Goal: Contribute content

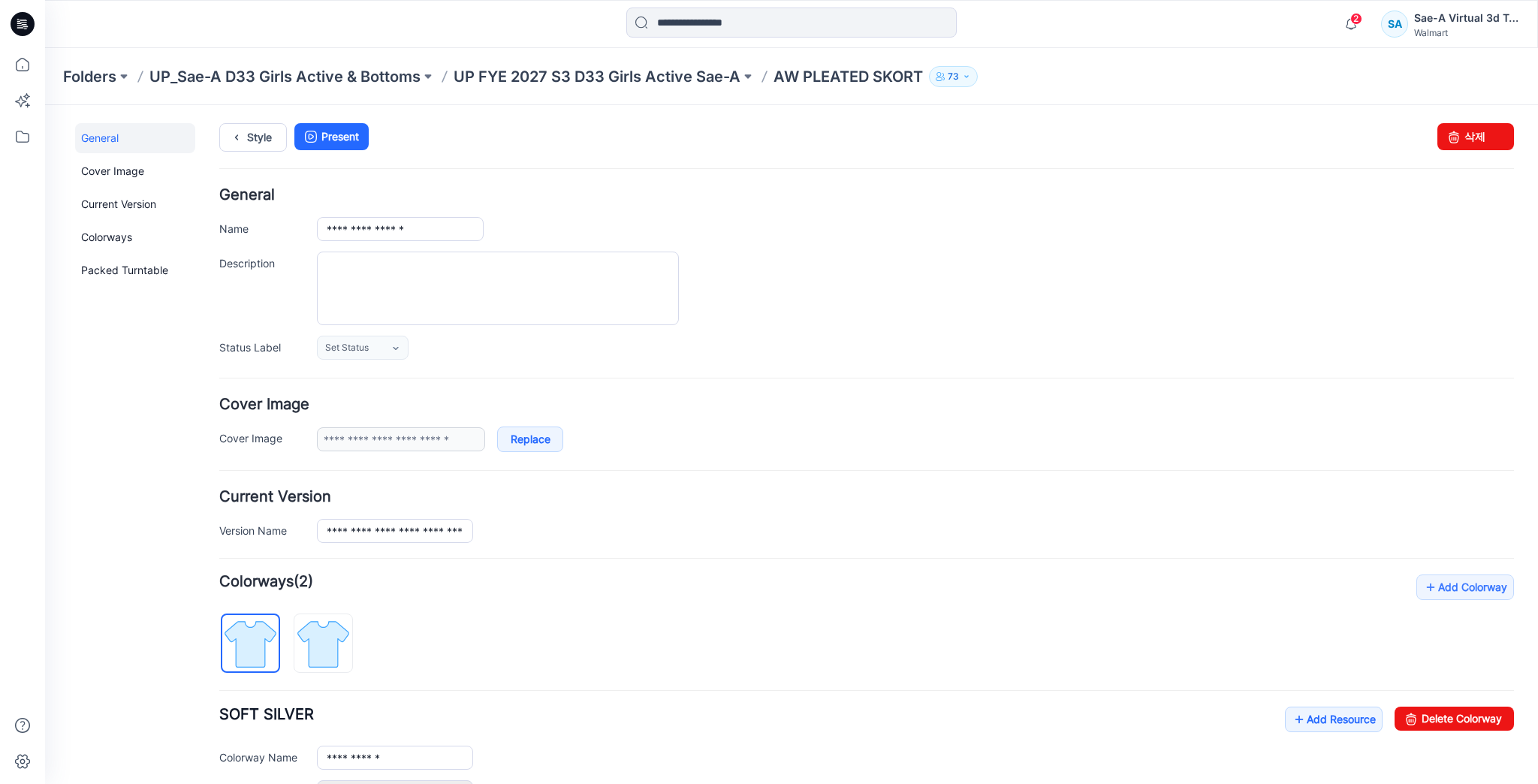
scroll to position [298, 0]
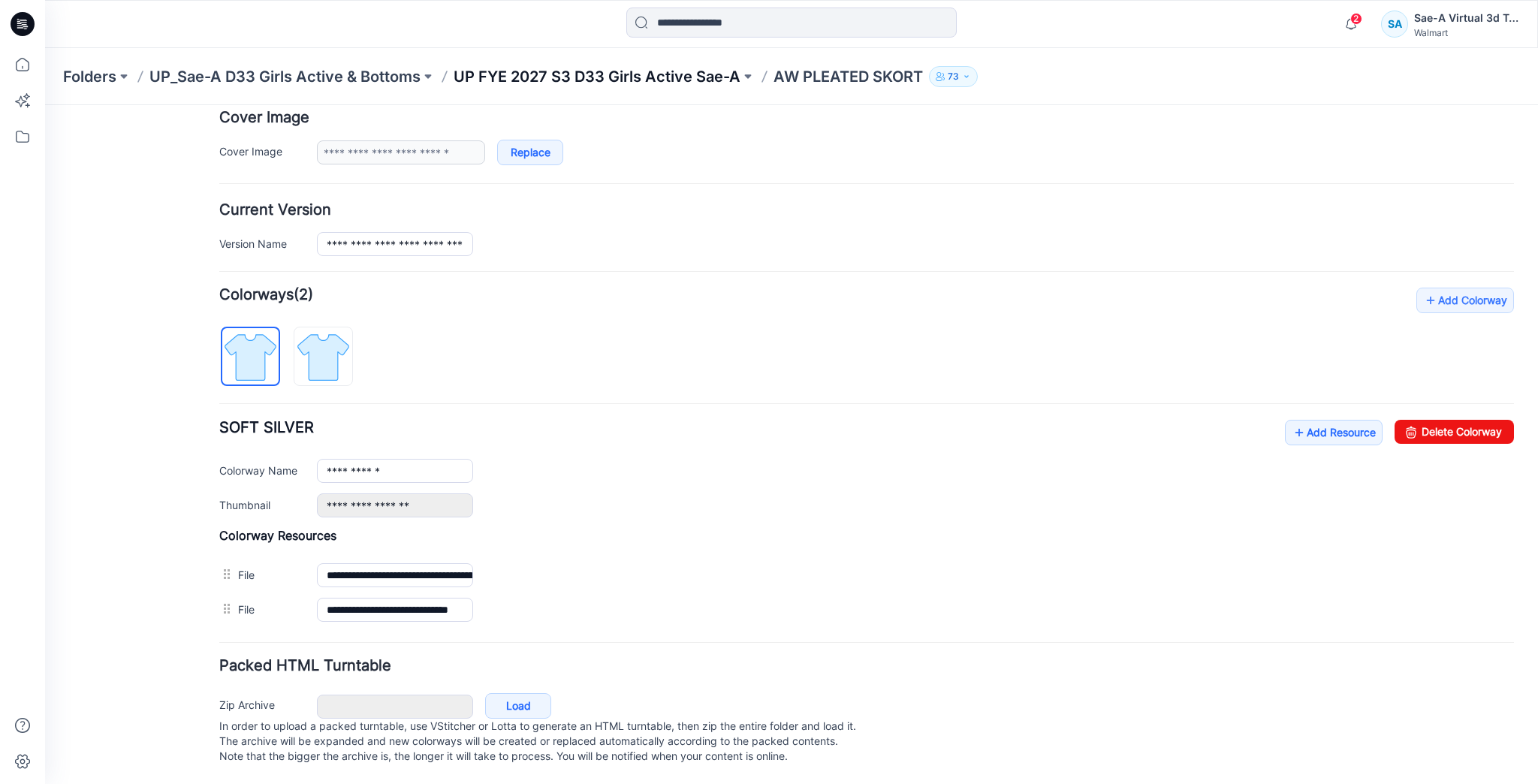
click at [607, 74] on p "UP FYE 2027 S3 D33 Girls Active Sae-A" at bounding box center [597, 77] width 287 height 21
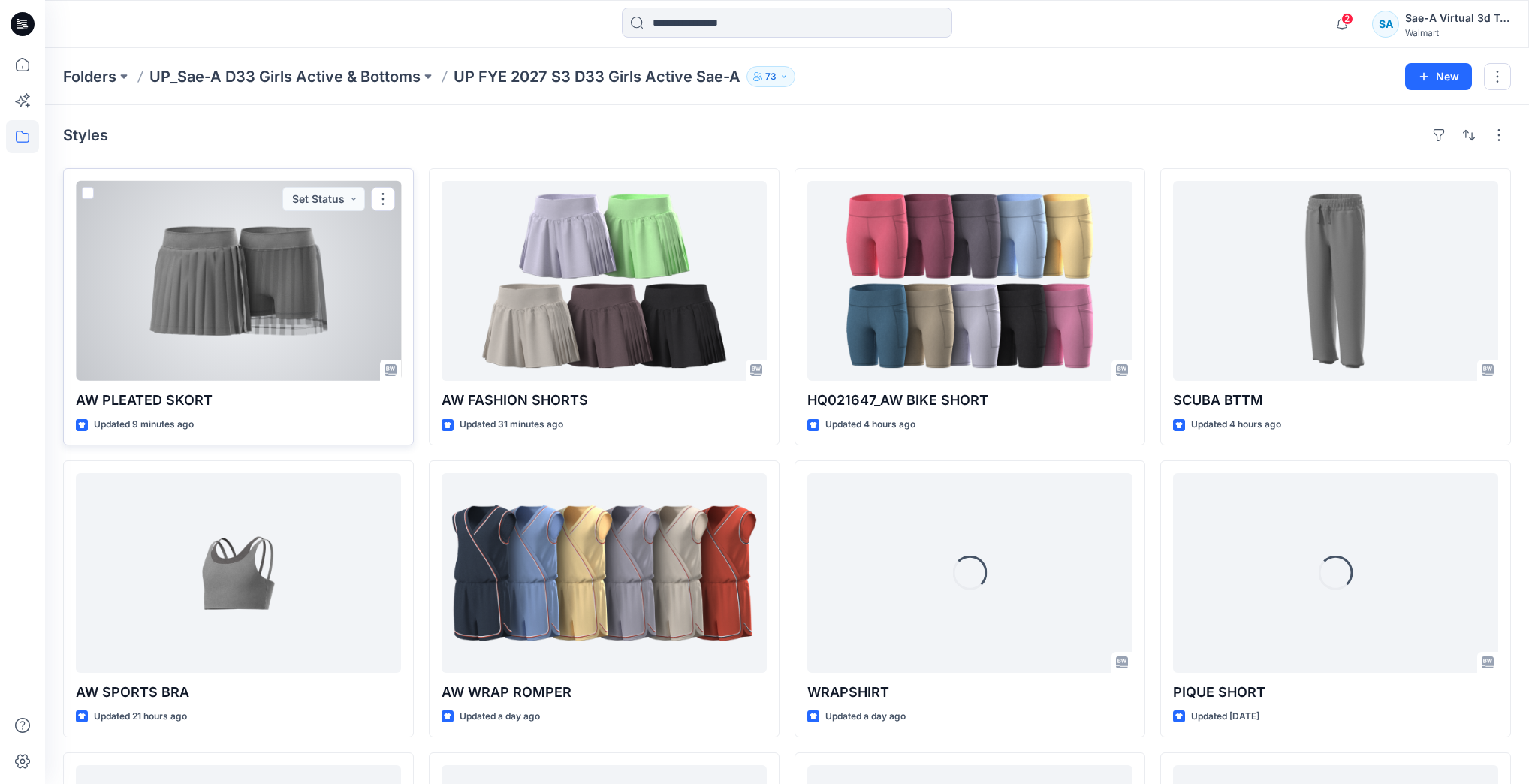
click at [291, 297] on div at bounding box center [238, 280] width 325 height 200
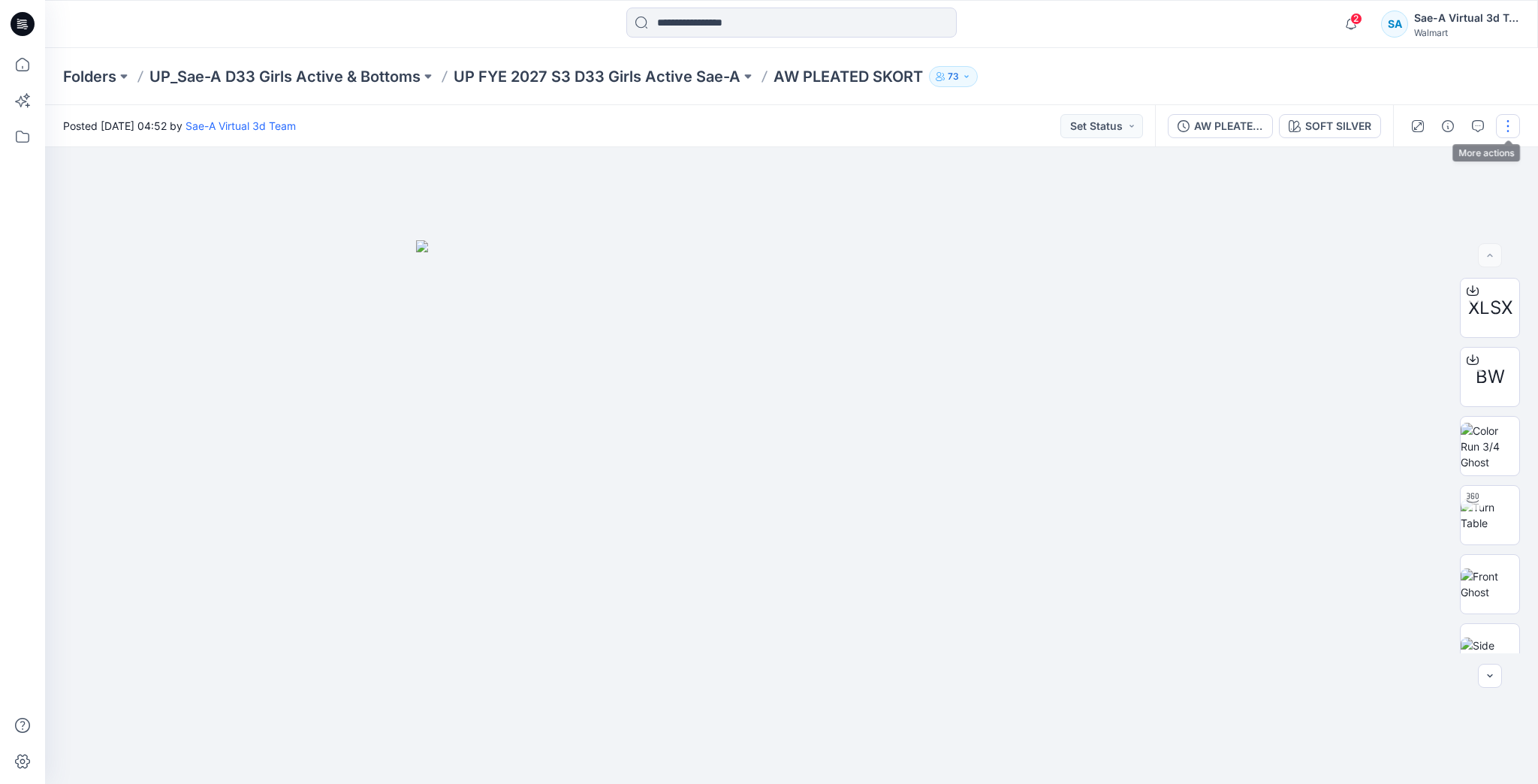
click at [1508, 126] on button "button" at bounding box center [1508, 126] width 24 height 24
click at [1464, 45] on div "2 Notifications Your style AW FASHION SHORTS has been updated with AW FASHION S…" at bounding box center [792, 23] width 1493 height 48
click at [1481, 122] on icon "button" at bounding box center [1478, 126] width 12 height 12
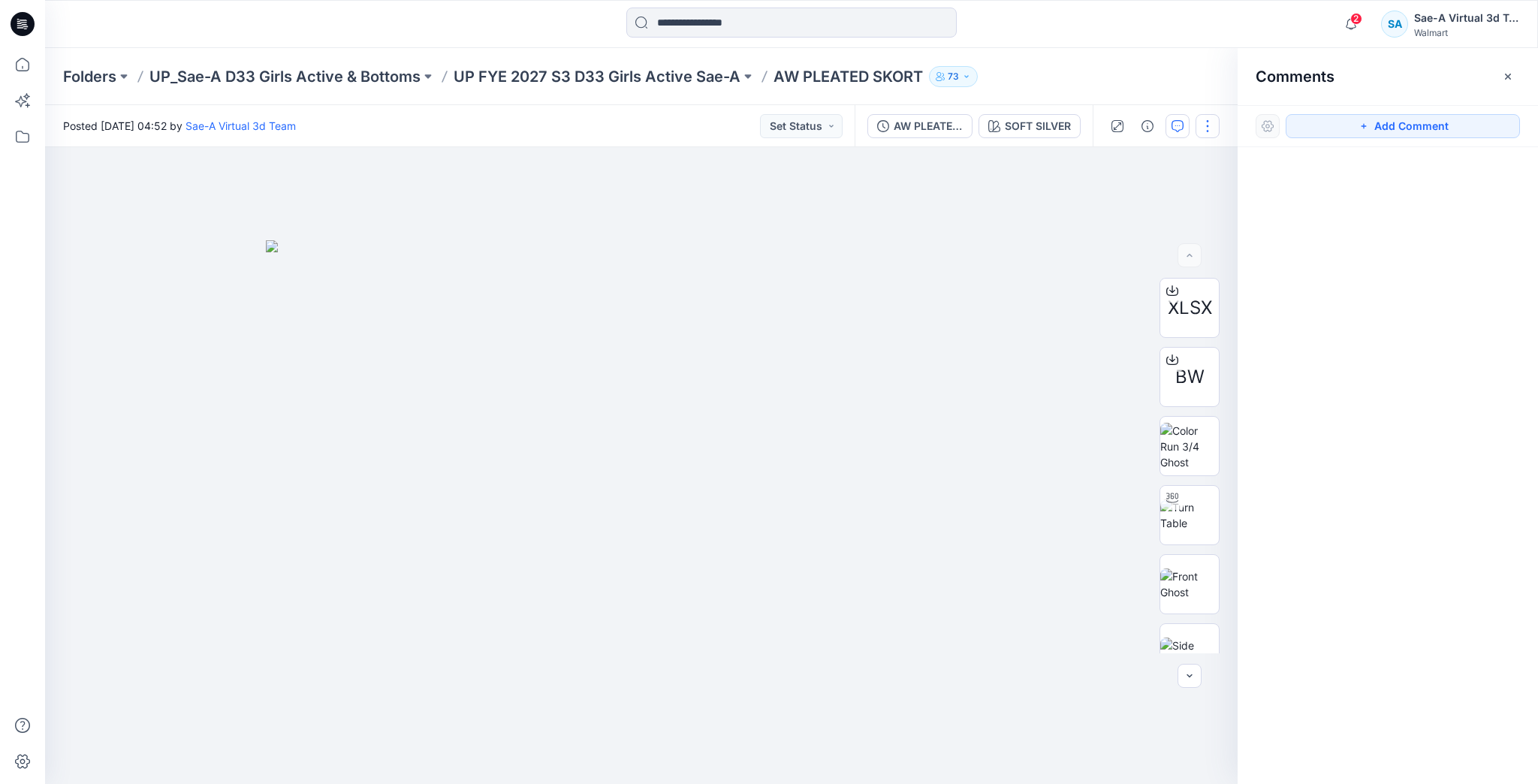
click at [1203, 127] on button "button" at bounding box center [1208, 126] width 24 height 24
click at [1170, 209] on button "Edit" at bounding box center [1144, 203] width 139 height 28
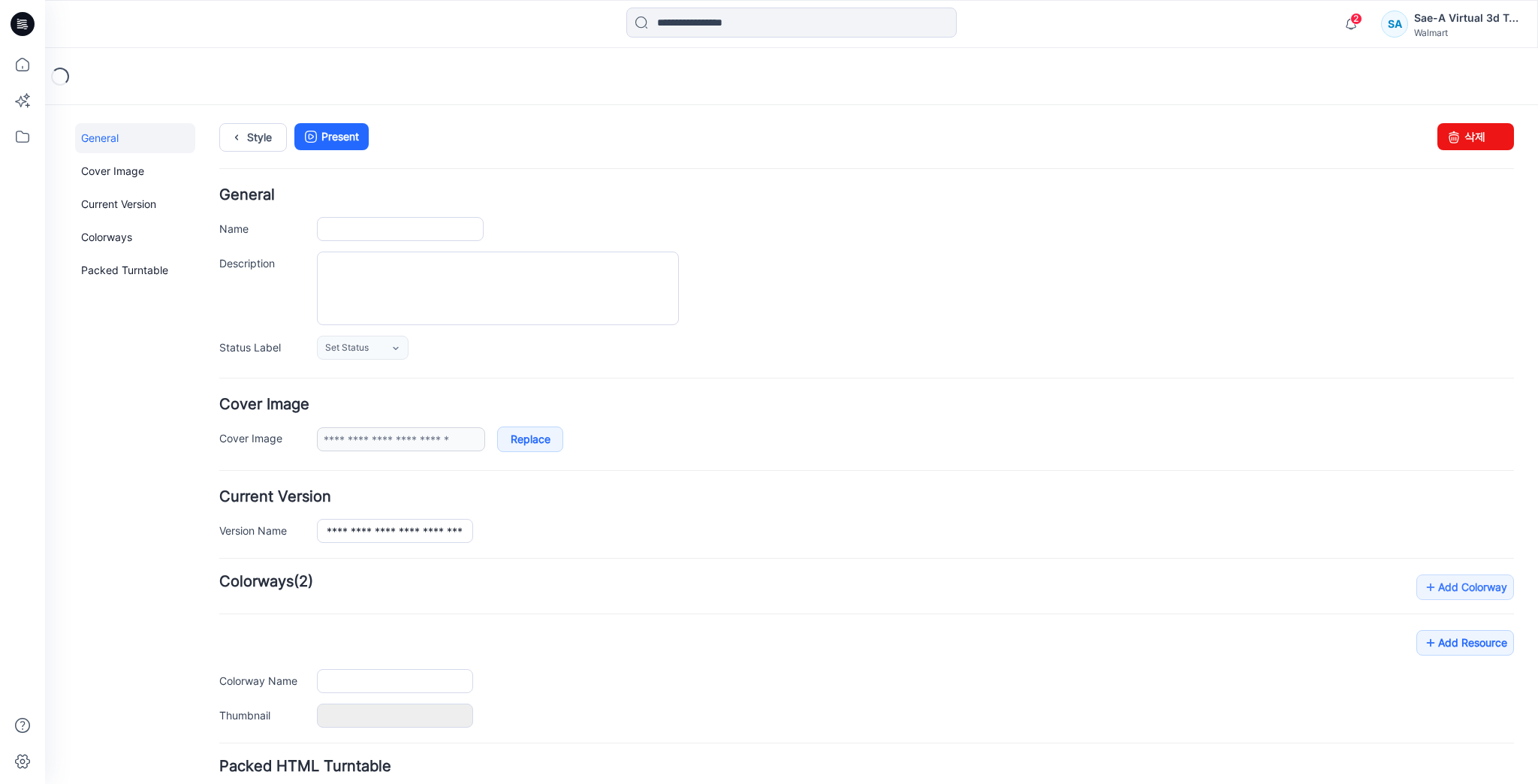
type input "**********"
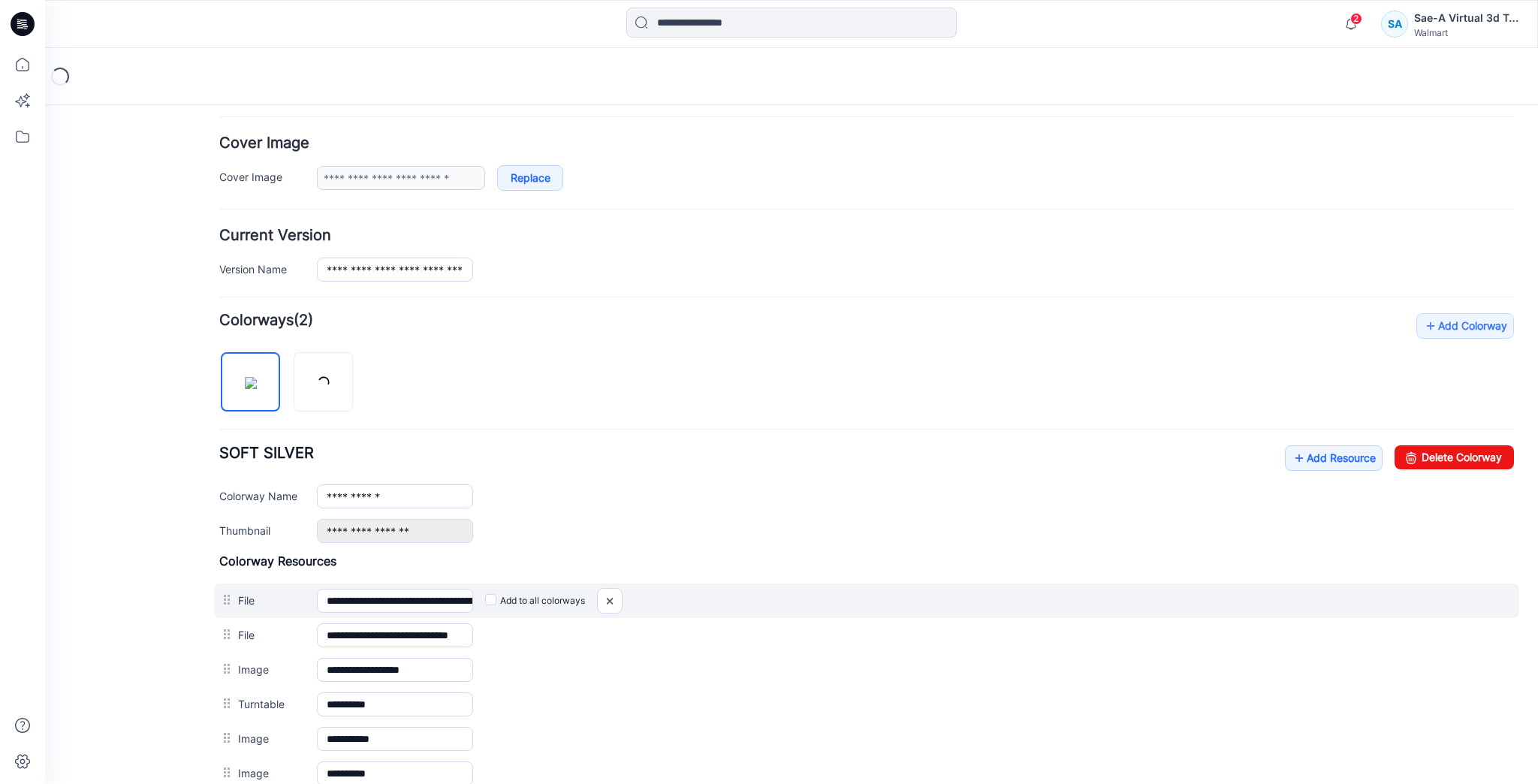
scroll to position [352, 0]
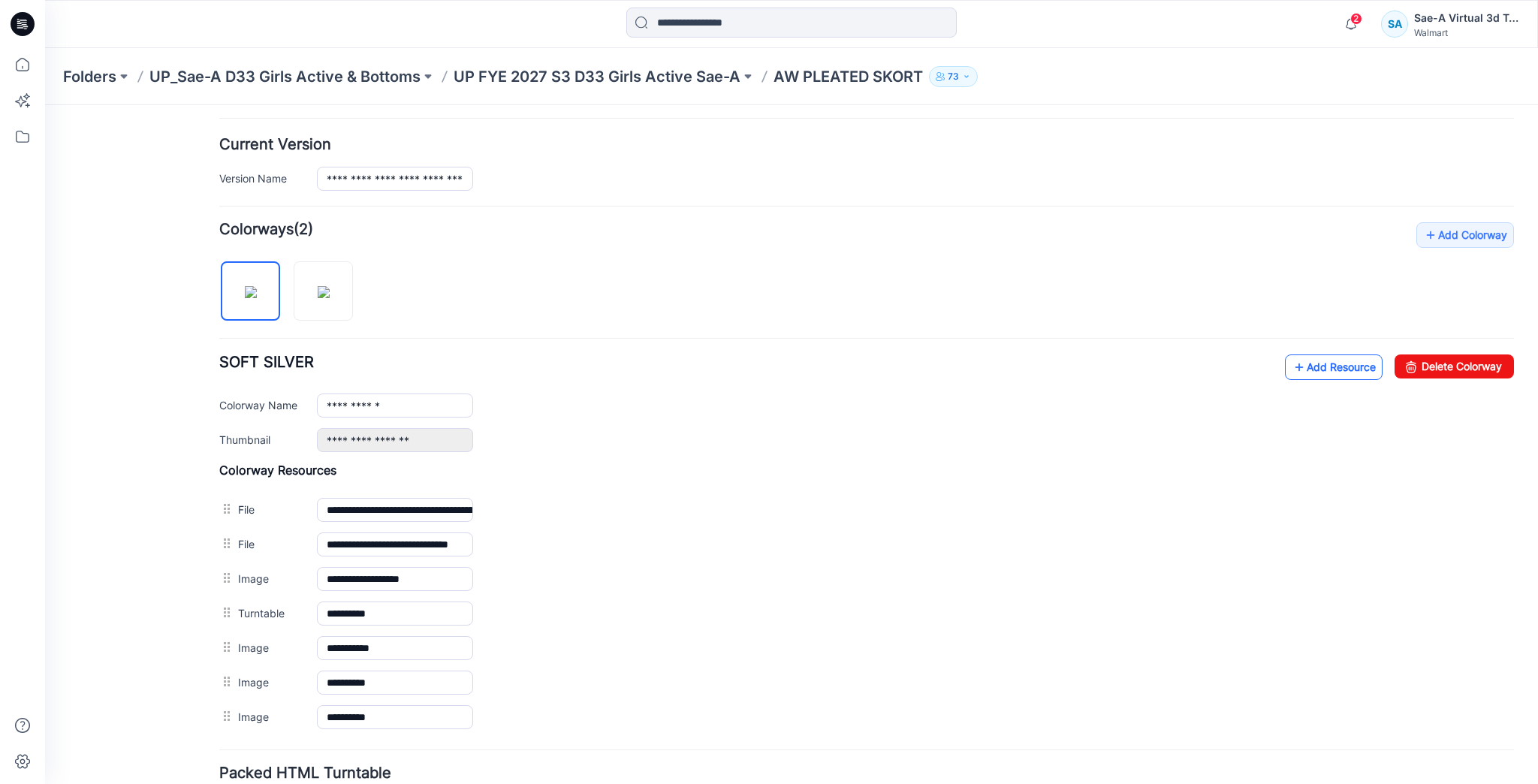
click at [1310, 366] on link "Add Resource" at bounding box center [1334, 368] width 98 height 26
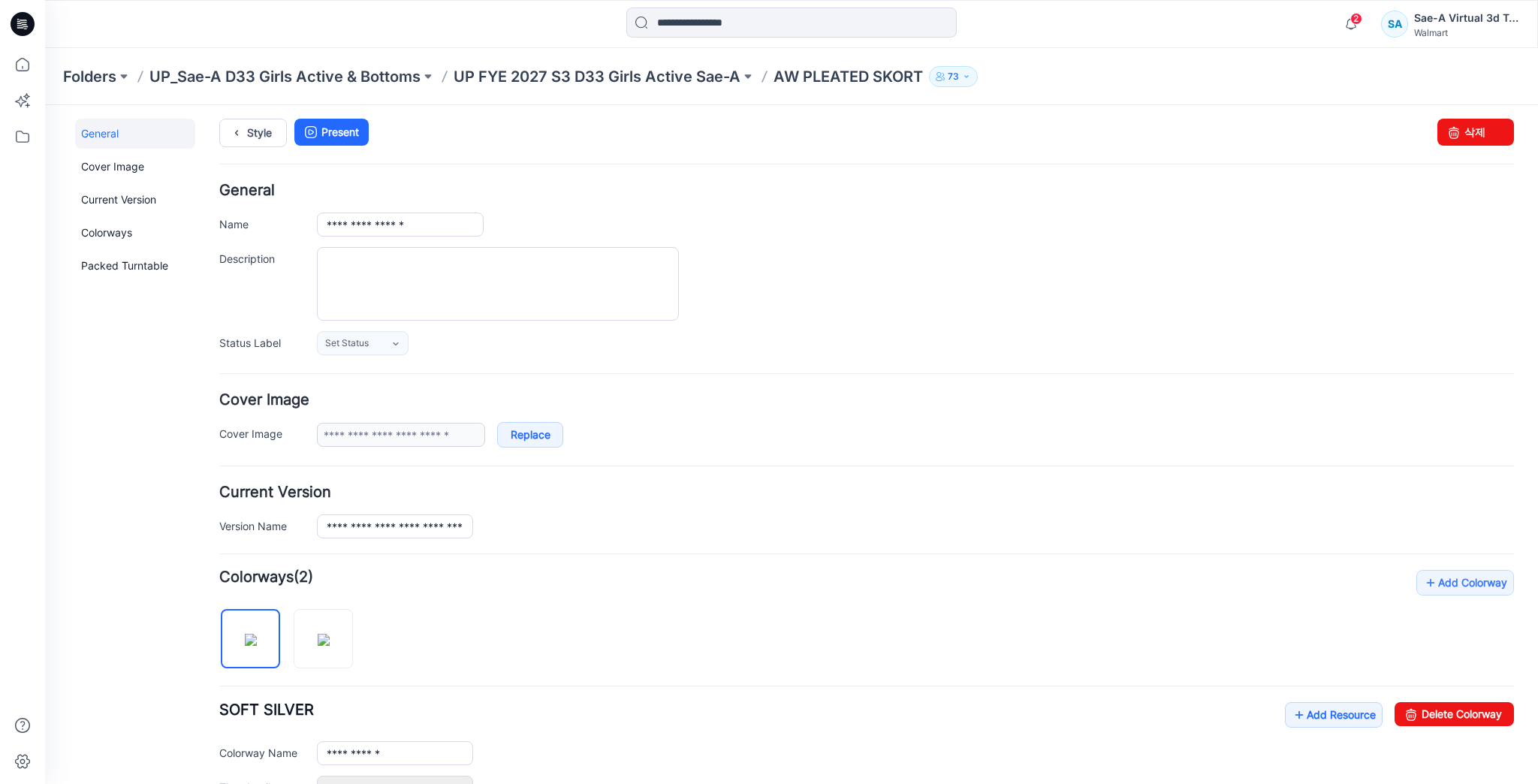
scroll to position [0, 0]
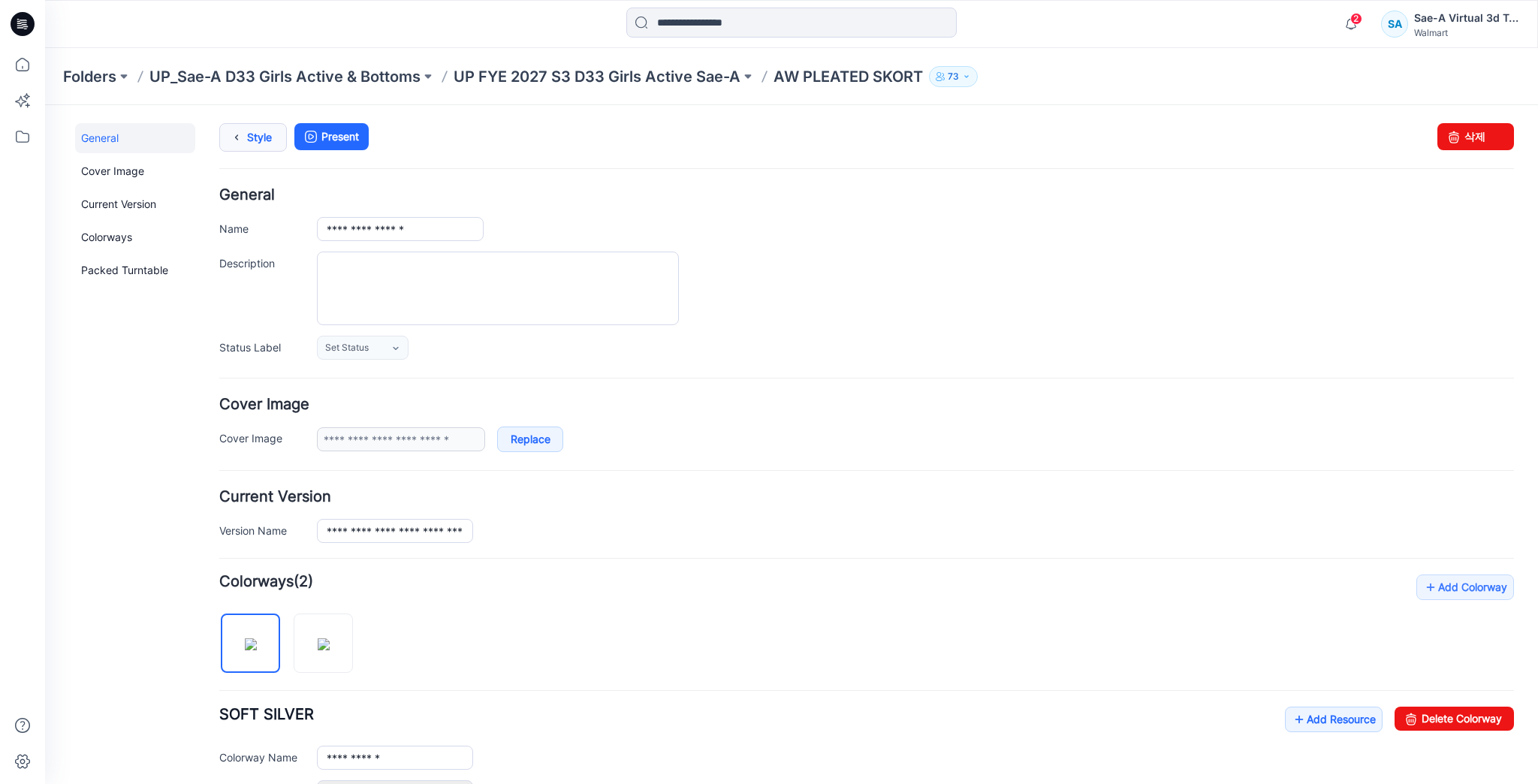
click at [250, 138] on link "Style" at bounding box center [253, 137] width 67 height 28
click at [267, 138] on link "Style" at bounding box center [253, 137] width 67 height 28
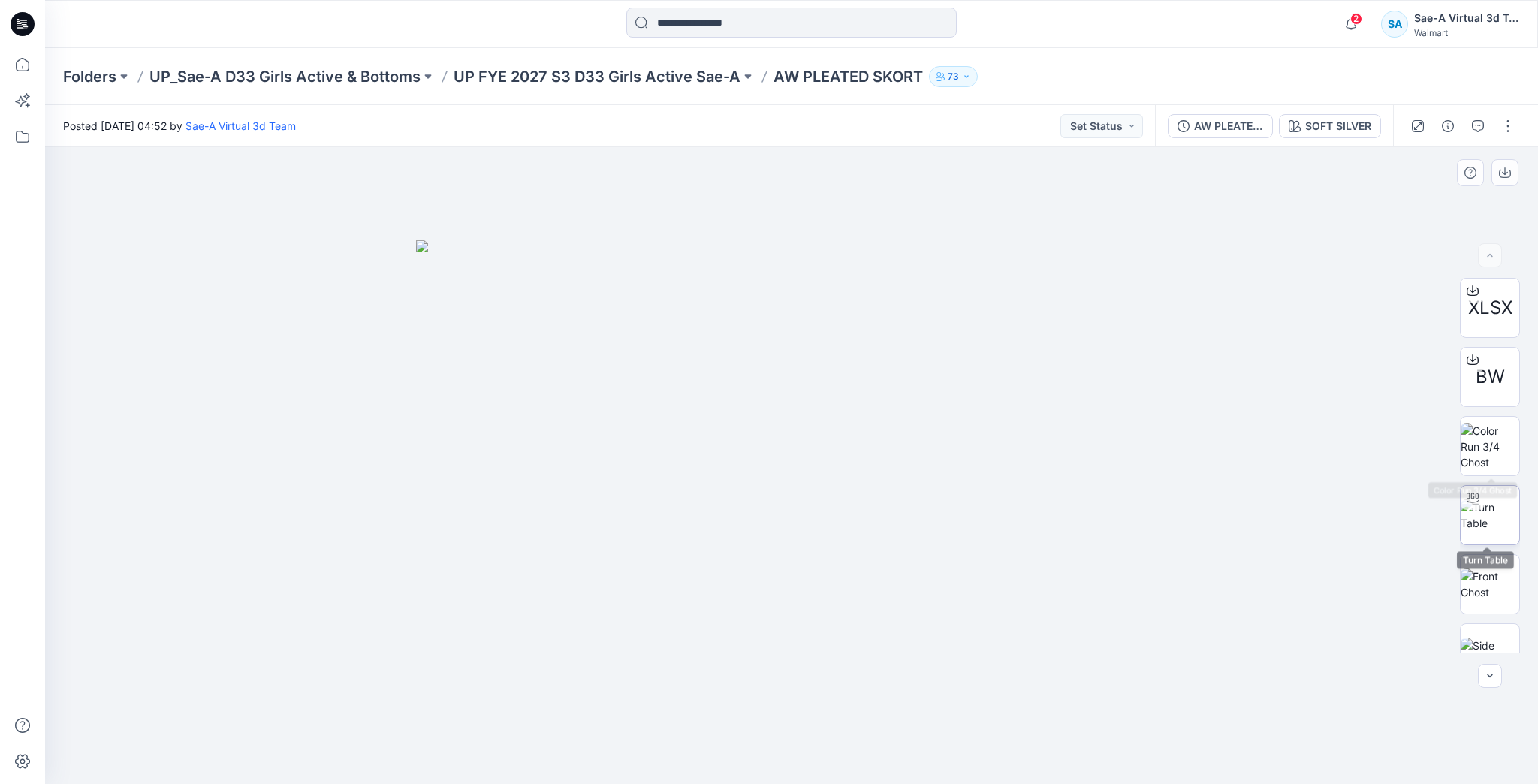
click at [1470, 508] on div at bounding box center [1473, 498] width 24 height 24
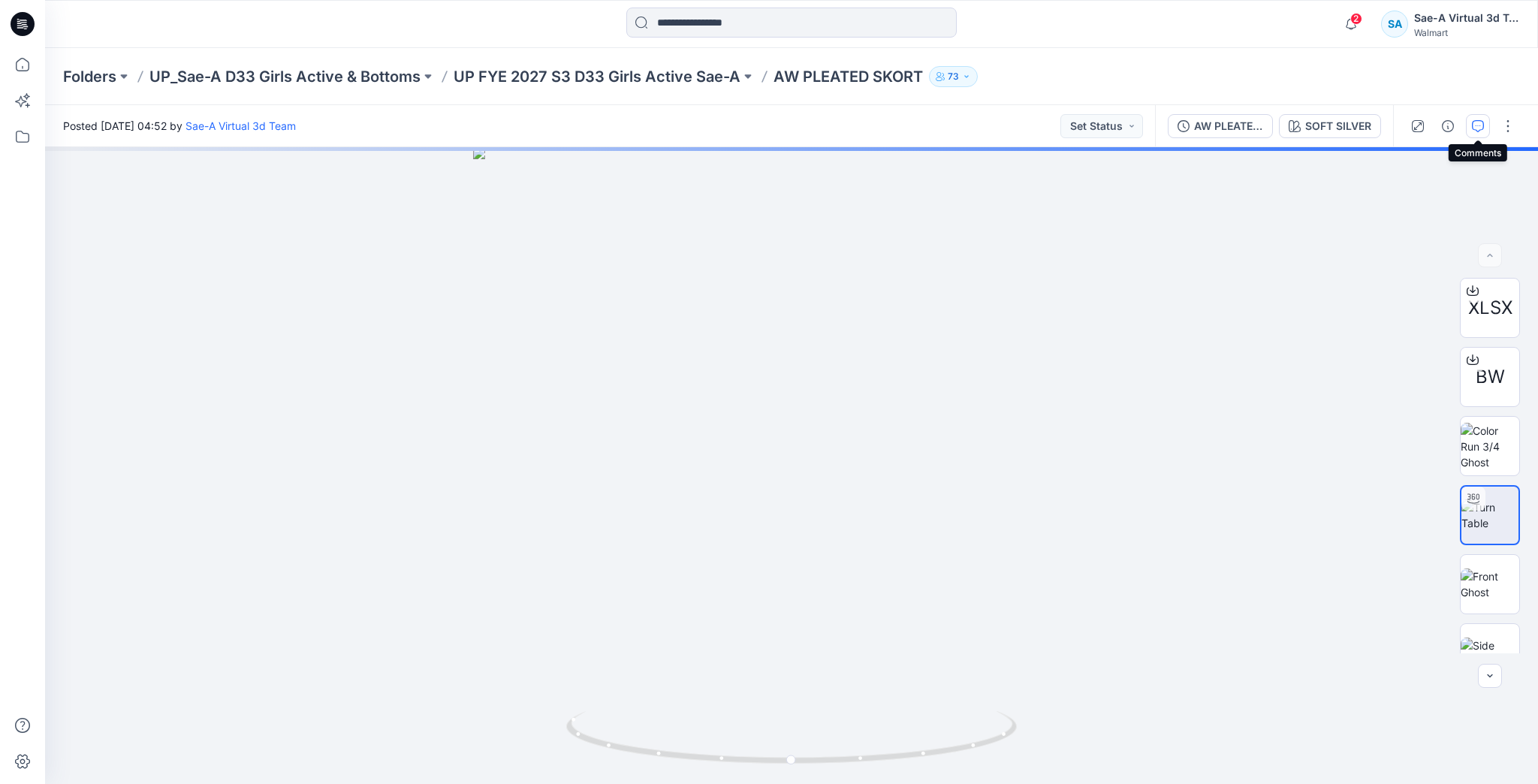
click at [1481, 129] on icon "button" at bounding box center [1478, 126] width 12 height 12
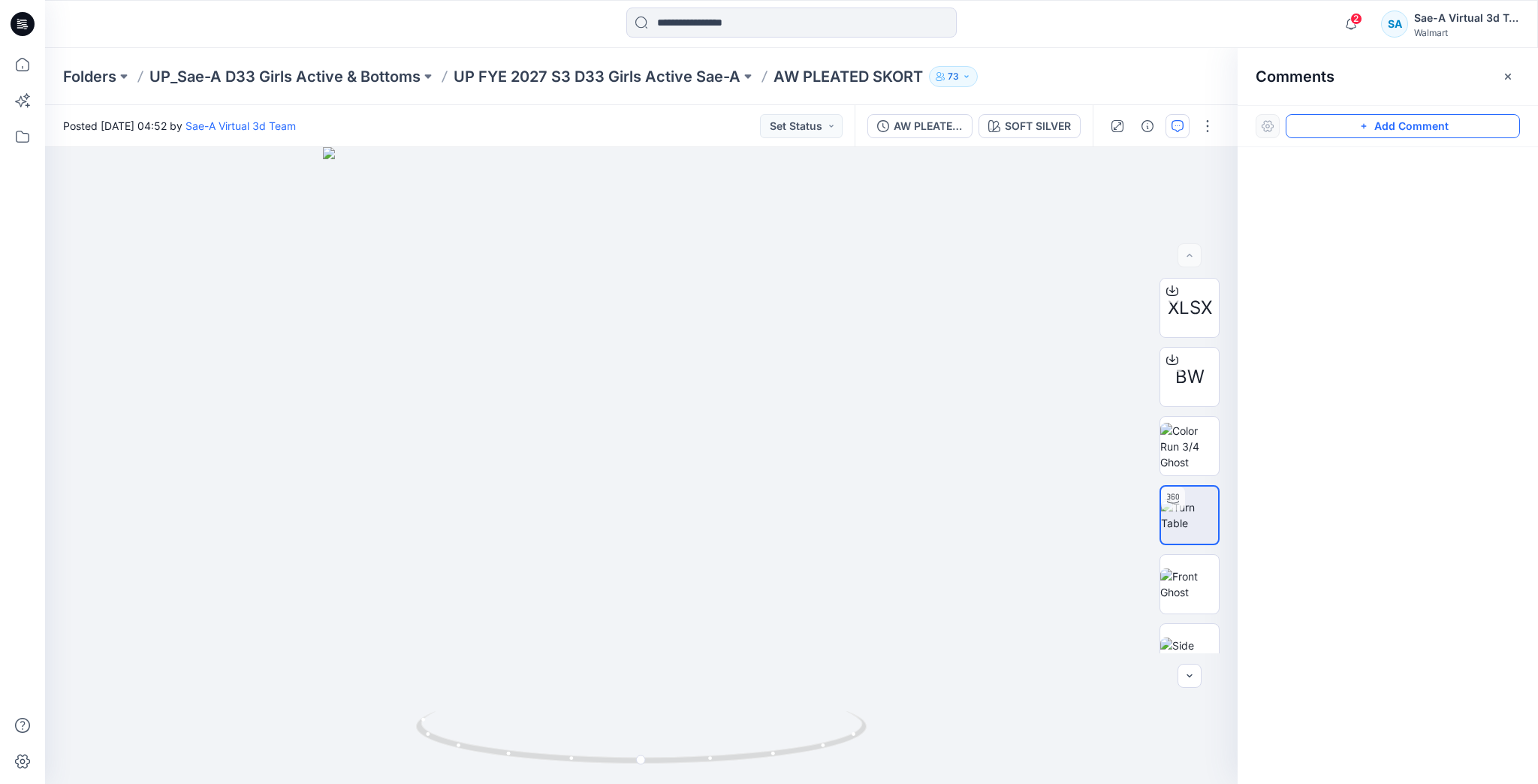
click at [1331, 121] on button "Add Comment" at bounding box center [1403, 126] width 234 height 24
click at [250, 300] on div "1" at bounding box center [642, 466] width 1193 height 637
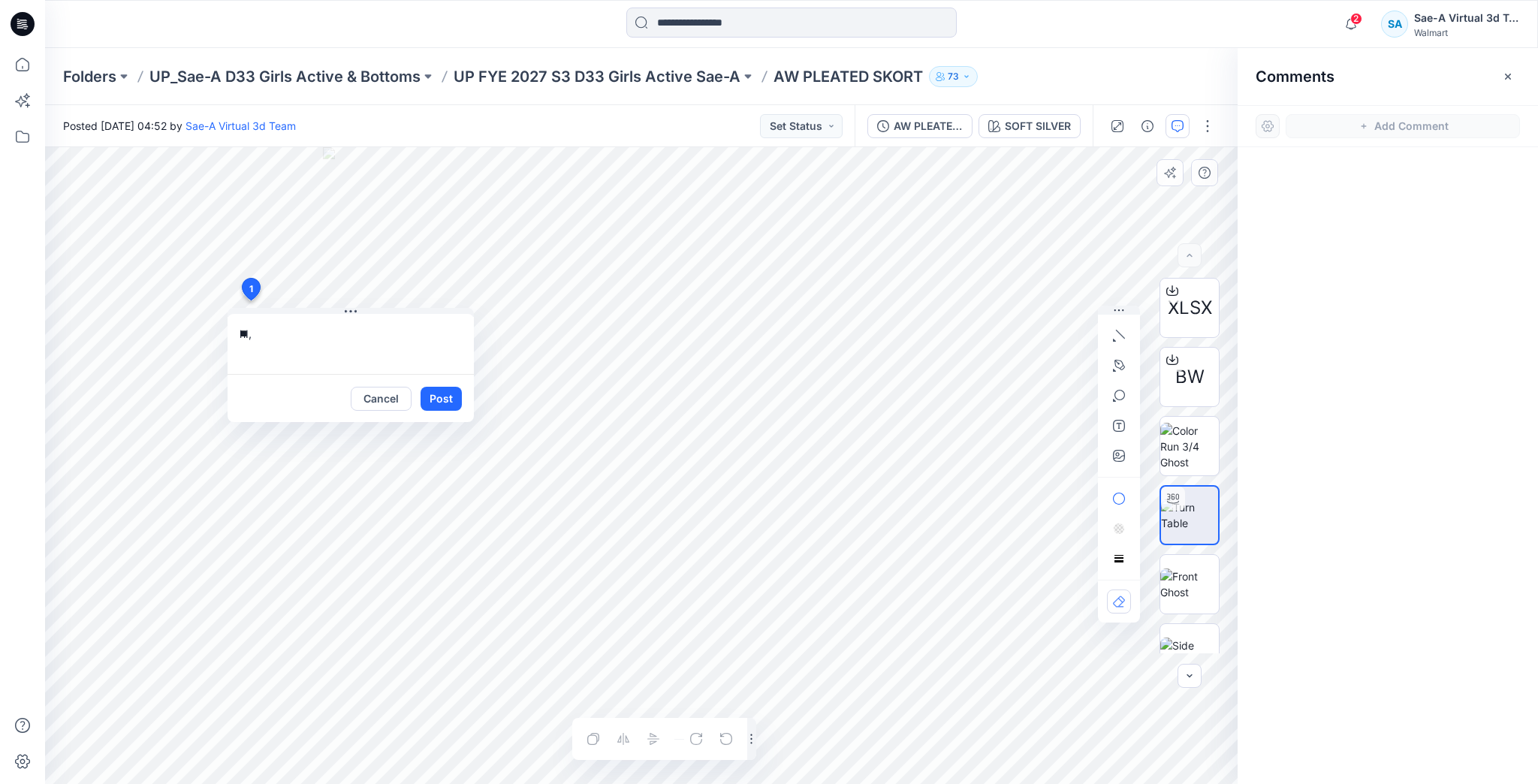
type textarea "*"
type textarea "**********"
click at [444, 390] on button "Post" at bounding box center [441, 398] width 41 height 24
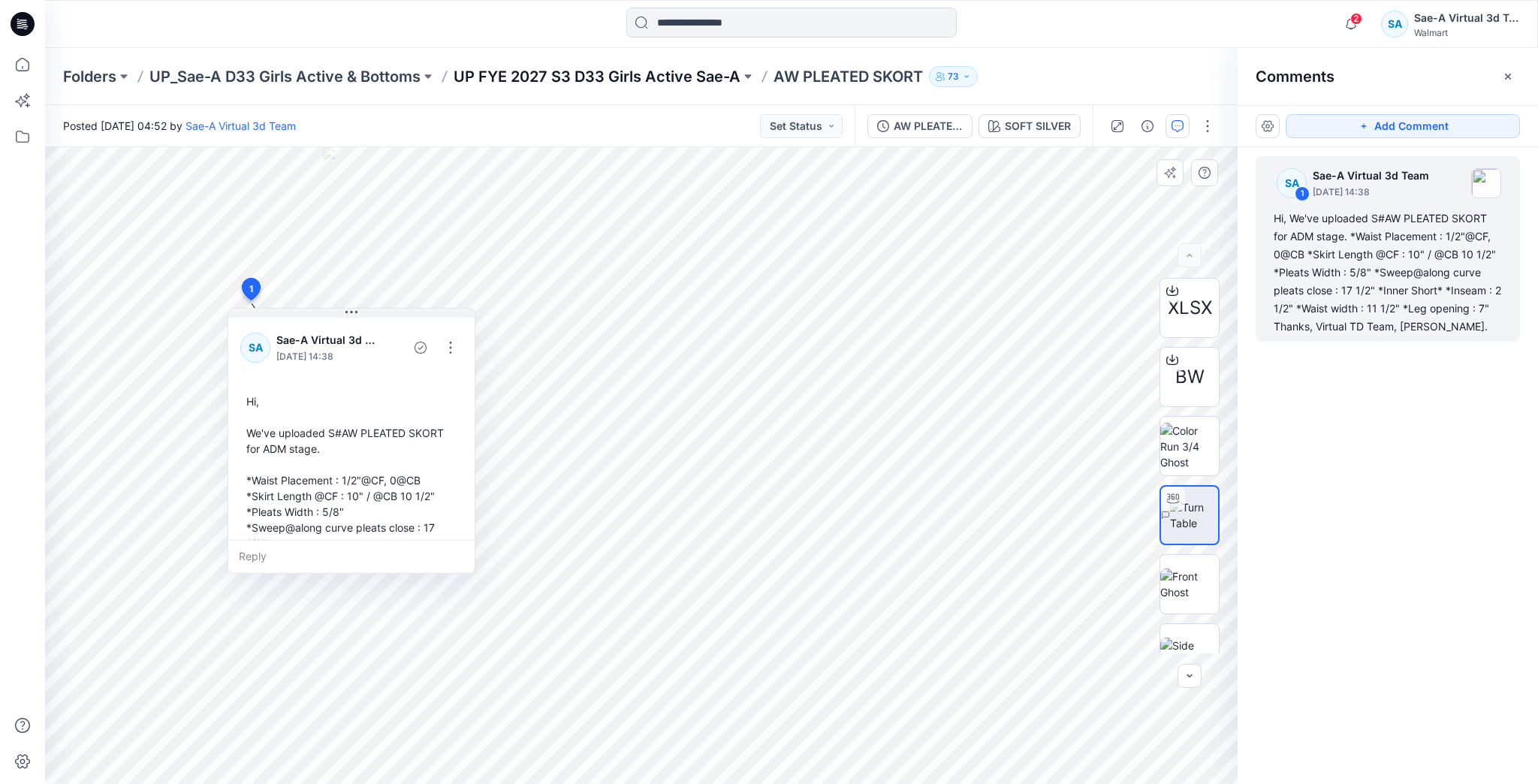
click at [618, 79] on p "UP FYE 2027 S3 D33 Girls Active Sae-A" at bounding box center [597, 77] width 287 height 21
